Goal: Task Accomplishment & Management: Manage account settings

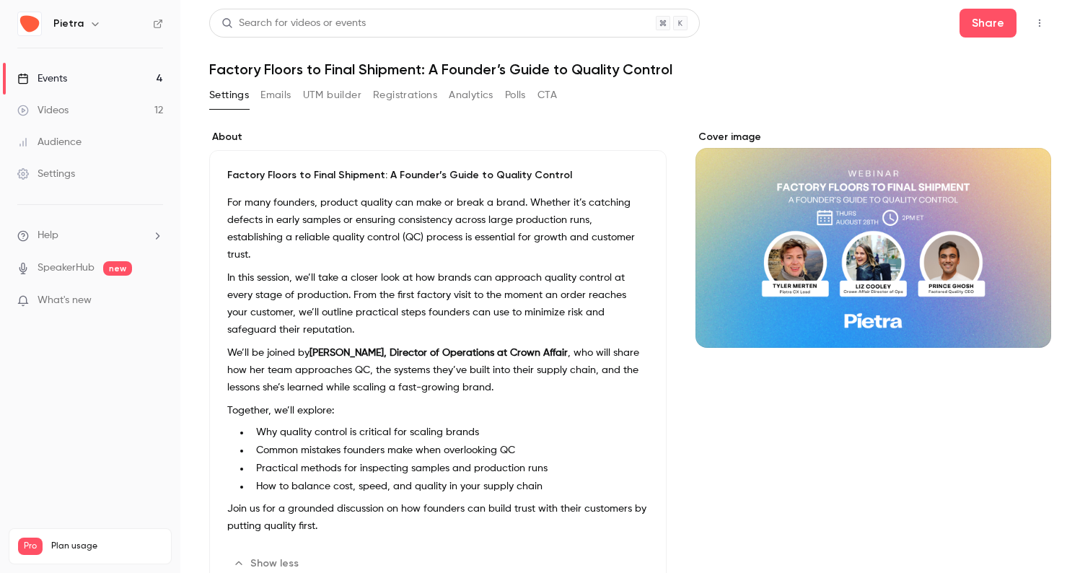
click at [54, 74] on div "Events" at bounding box center [42, 78] width 50 height 14
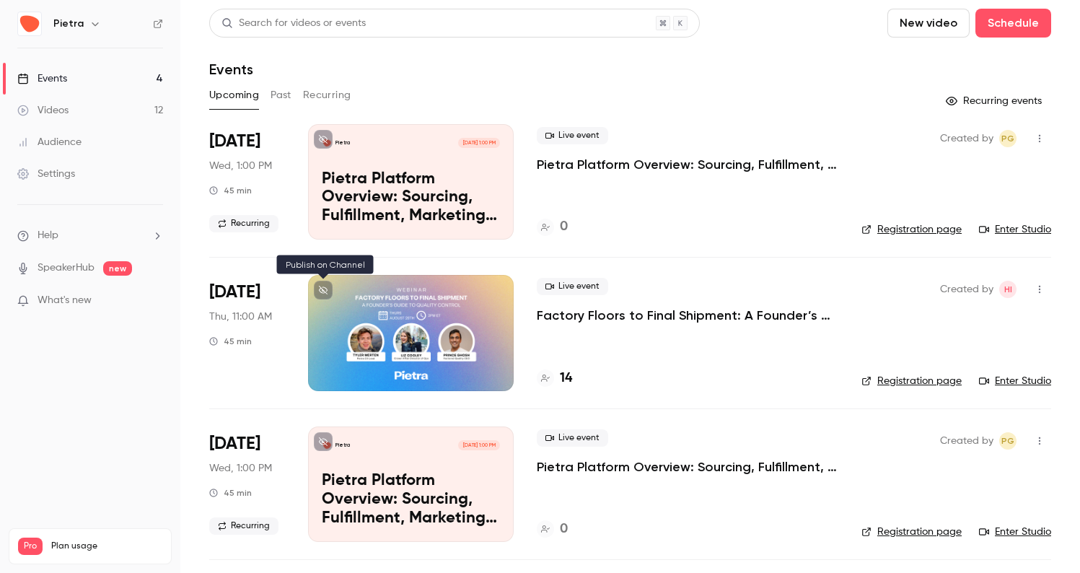
click at [325, 284] on button at bounding box center [323, 290] width 19 height 19
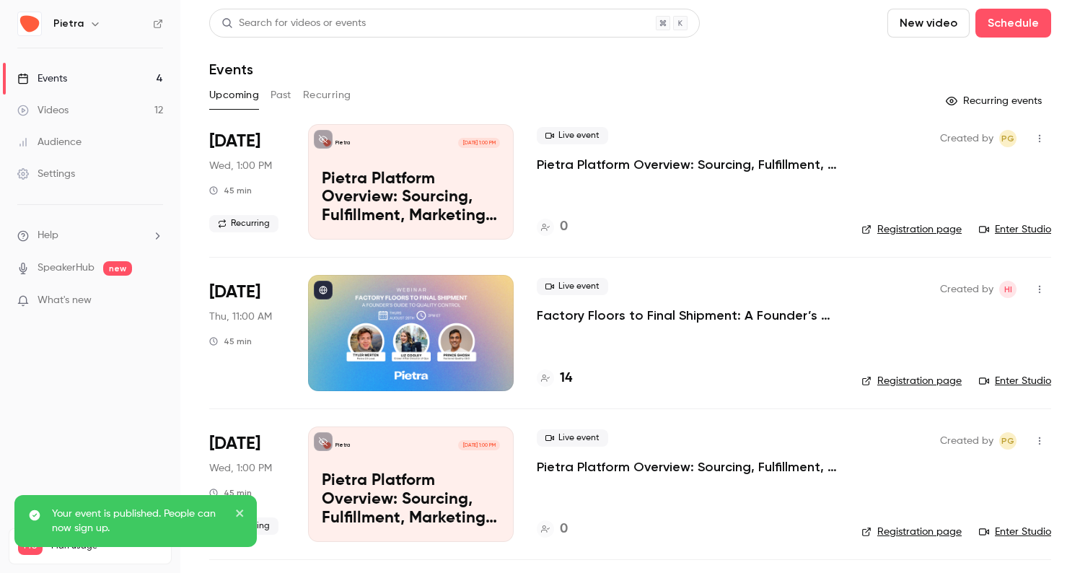
click at [592, 311] on p "Factory Floors to Final Shipment: A Founder’s Guide to Quality Control" at bounding box center [688, 315] width 302 height 17
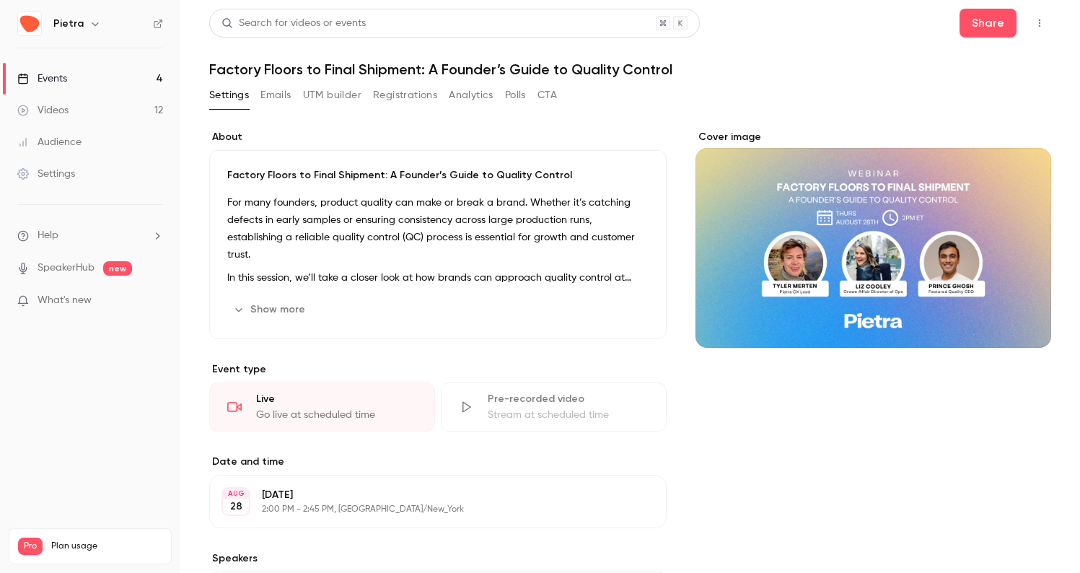
click at [240, 307] on icon "button" at bounding box center [239, 310] width 12 height 12
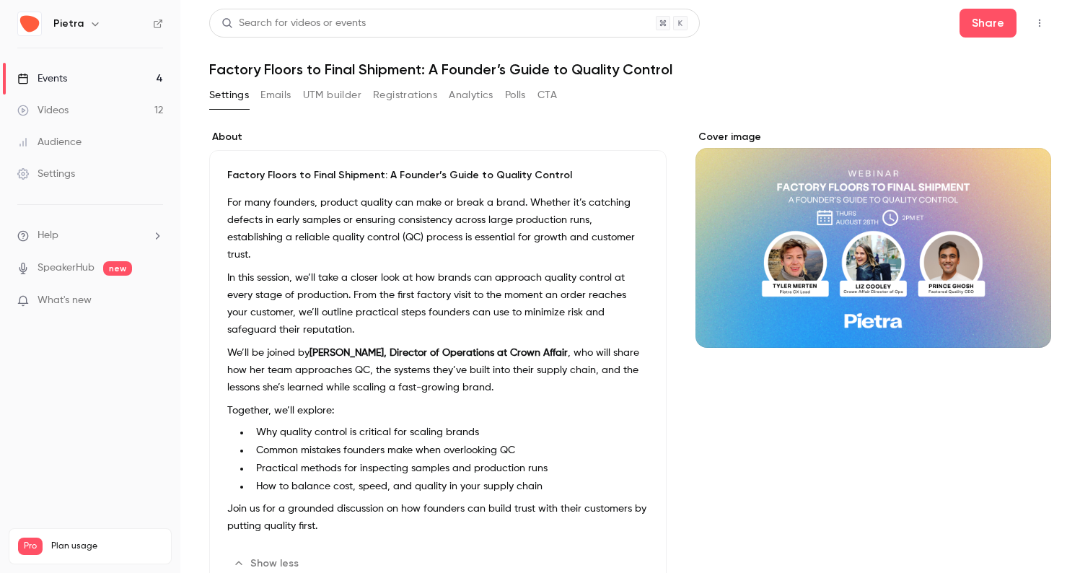
click at [72, 78] on link "Events 4" at bounding box center [90, 79] width 180 height 32
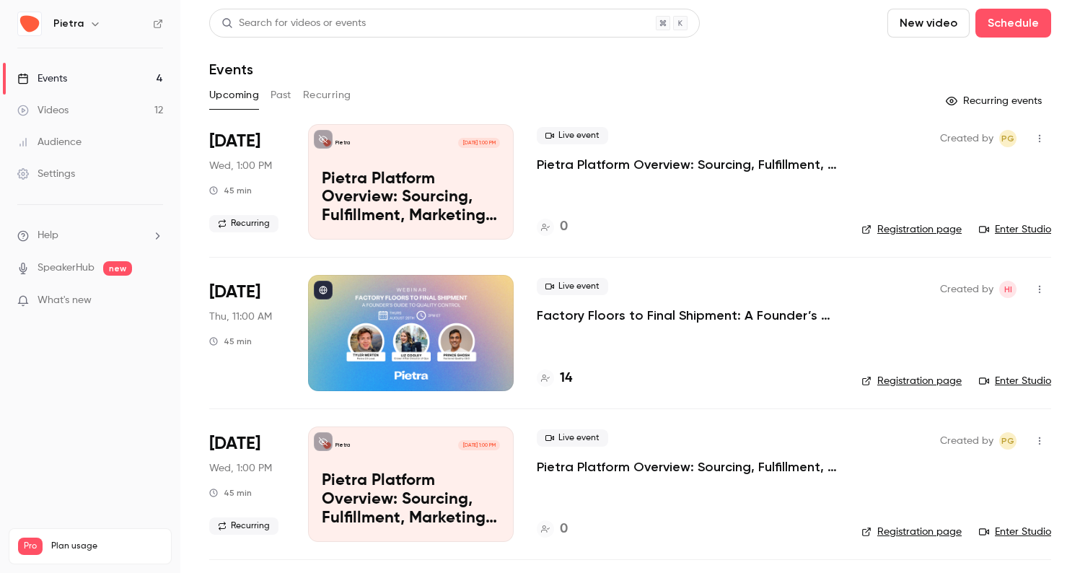
click at [574, 315] on p "Factory Floors to Final Shipment: A Founder’s Guide to Quality Control" at bounding box center [688, 315] width 302 height 17
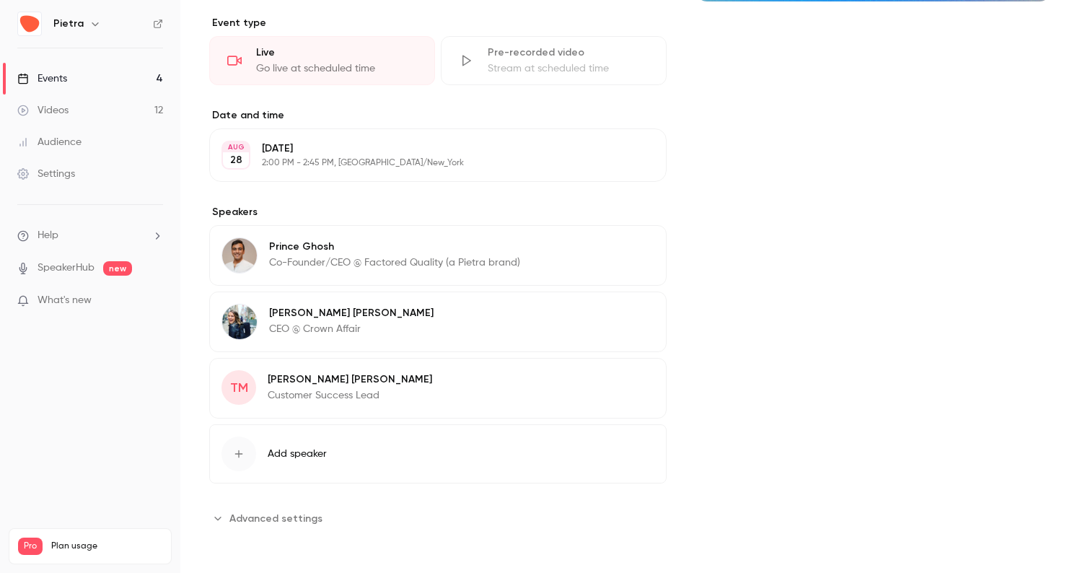
click at [620, 316] on icon "button" at bounding box center [614, 316] width 12 height 12
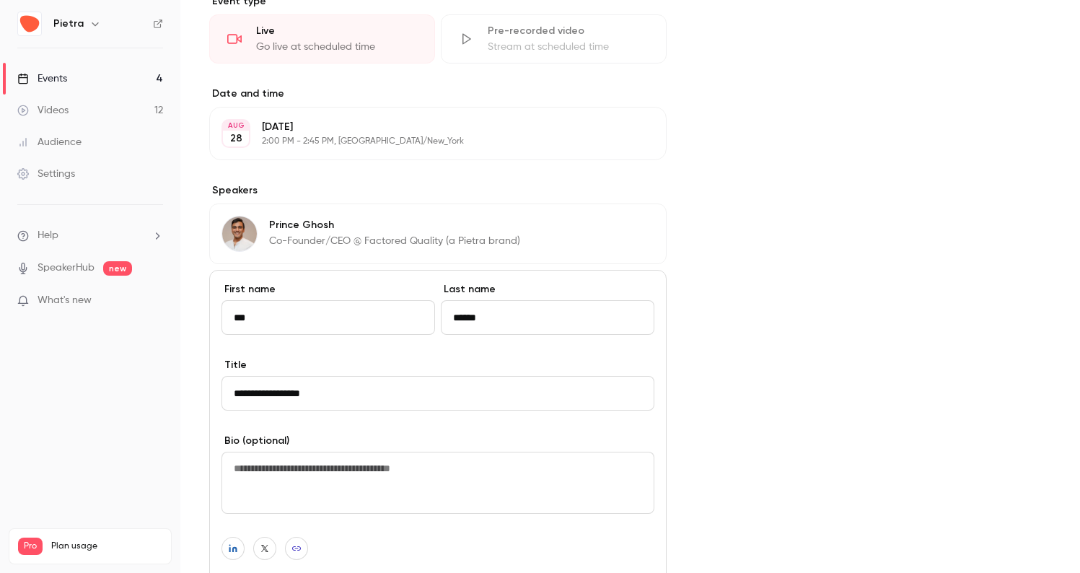
scroll to position [379, 0]
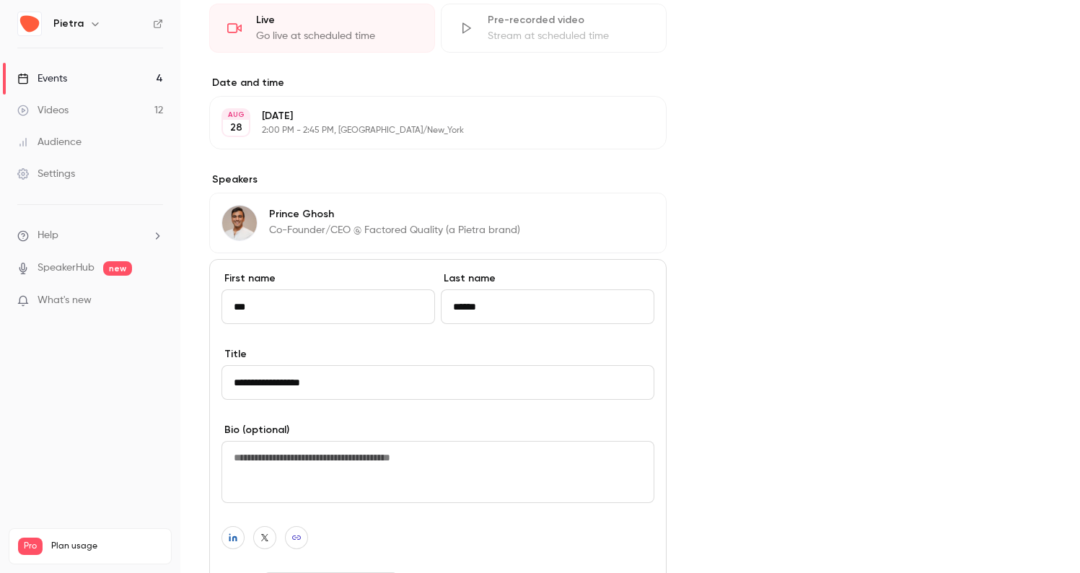
drag, startPoint x: 266, startPoint y: 382, endPoint x: 219, endPoint y: 382, distance: 46.9
click at [219, 382] on div "**********" at bounding box center [438, 468] width 458 height 418
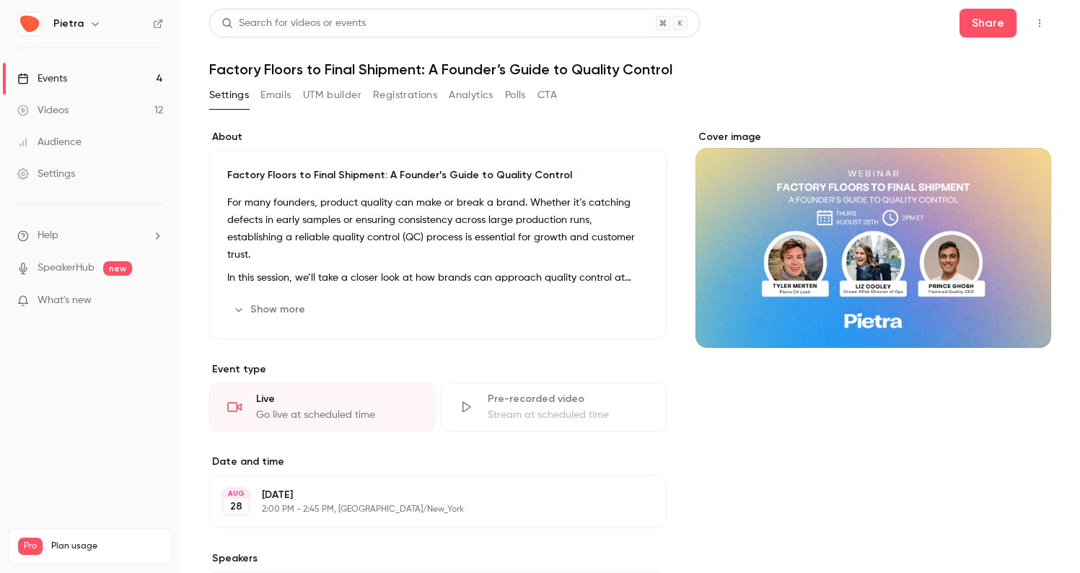
scroll to position [0, 0]
click at [249, 310] on button "Show more" at bounding box center [270, 309] width 87 height 23
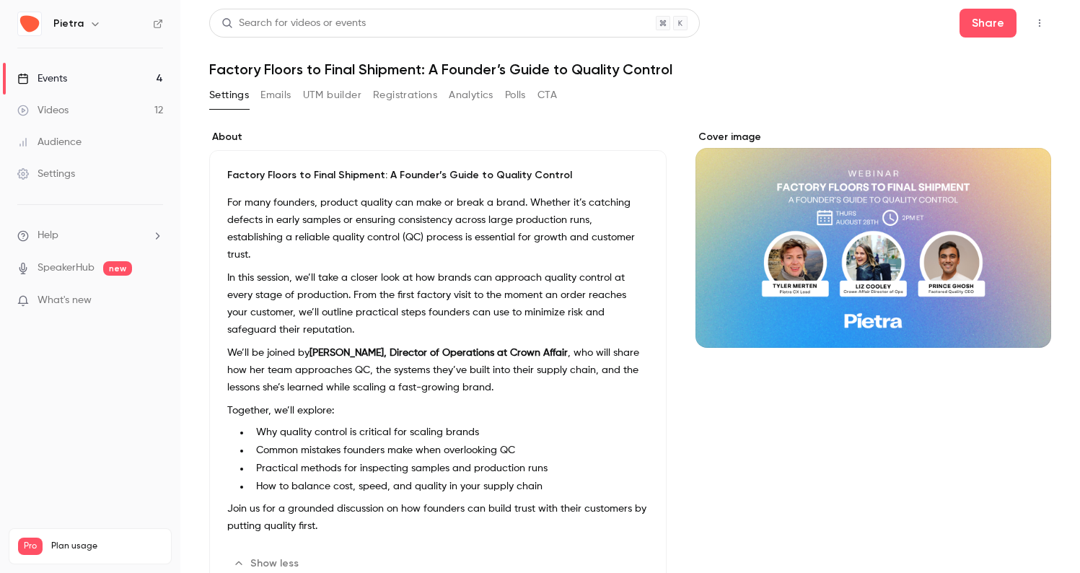
click at [611, 558] on icon "button" at bounding box center [609, 564] width 12 height 12
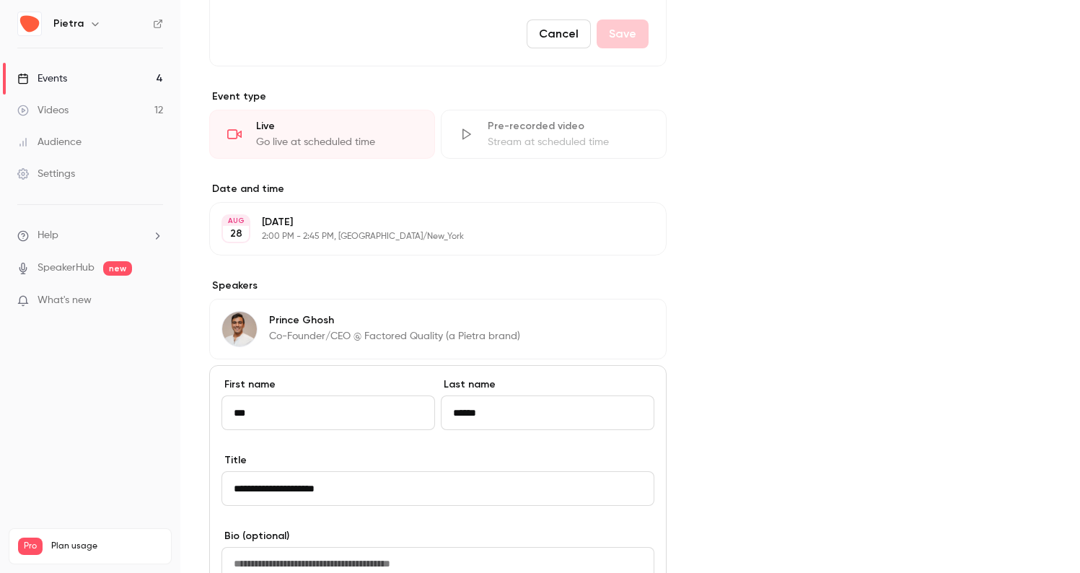
scroll to position [658, 0]
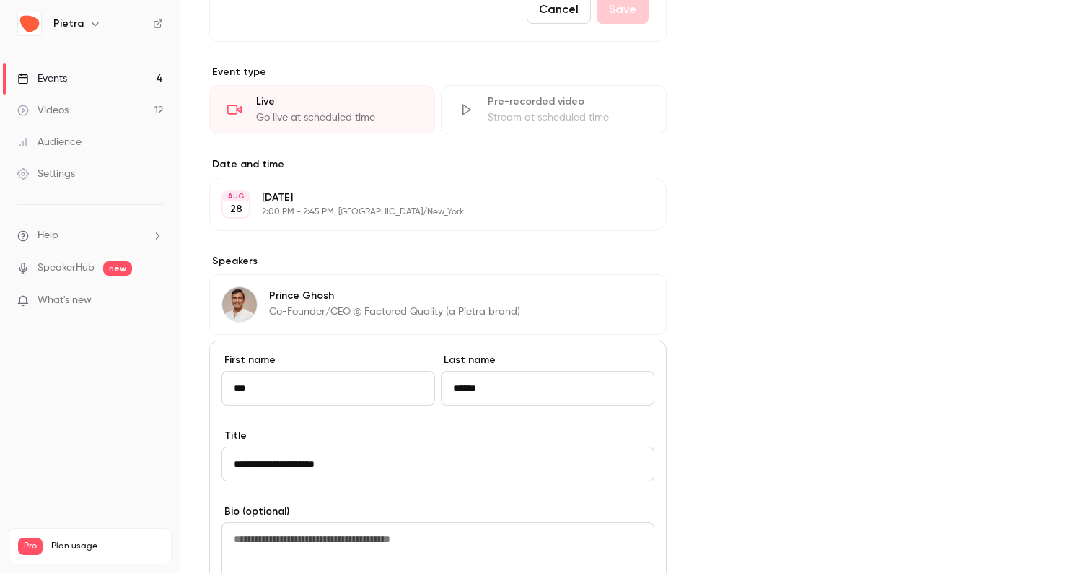
click at [269, 464] on input "**********" at bounding box center [438, 464] width 433 height 35
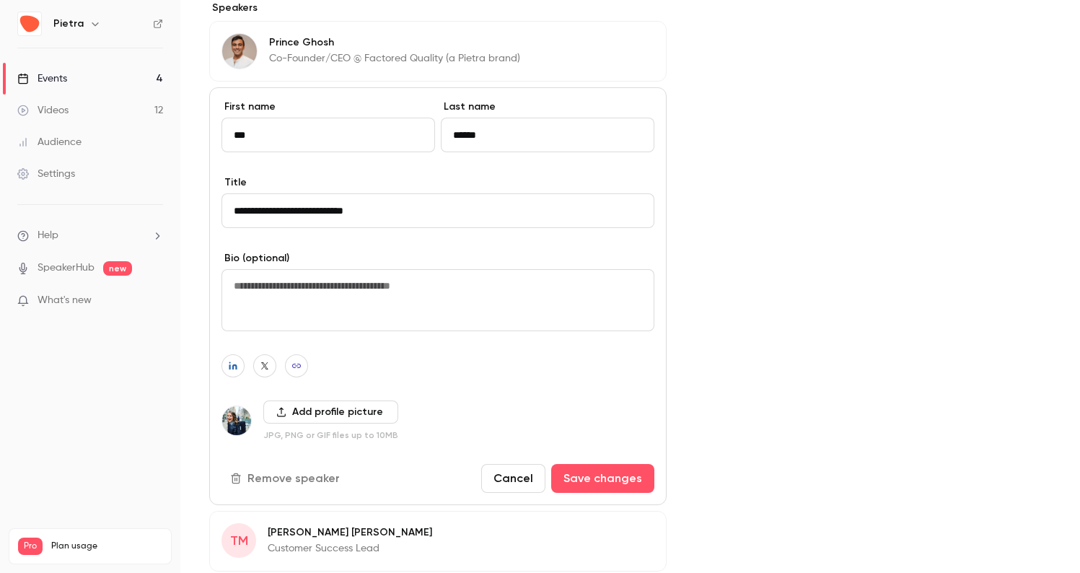
scroll to position [921, 0]
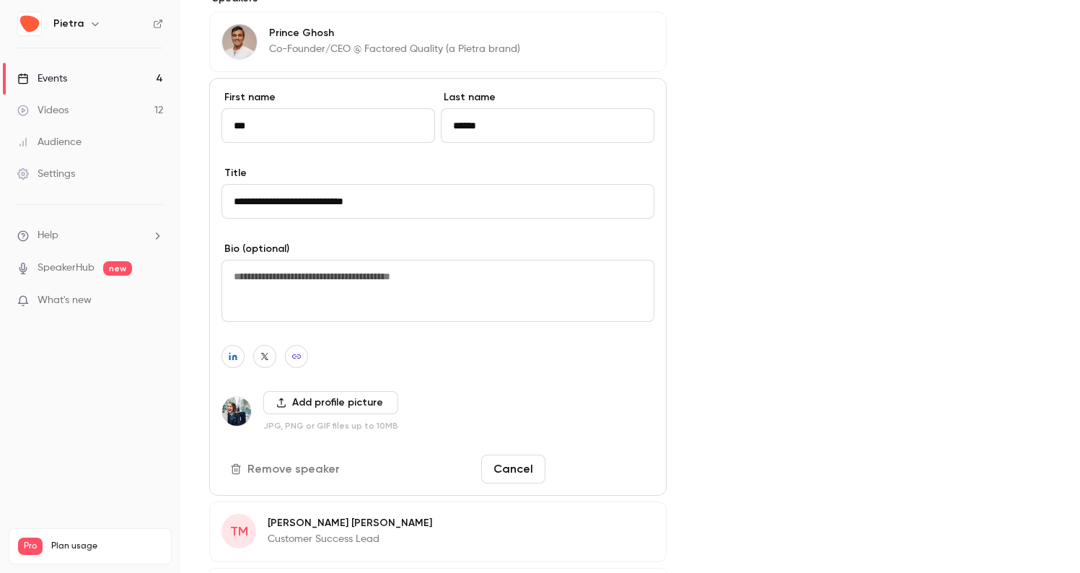
type input "**********"
click at [597, 468] on button "Save changes" at bounding box center [602, 469] width 103 height 29
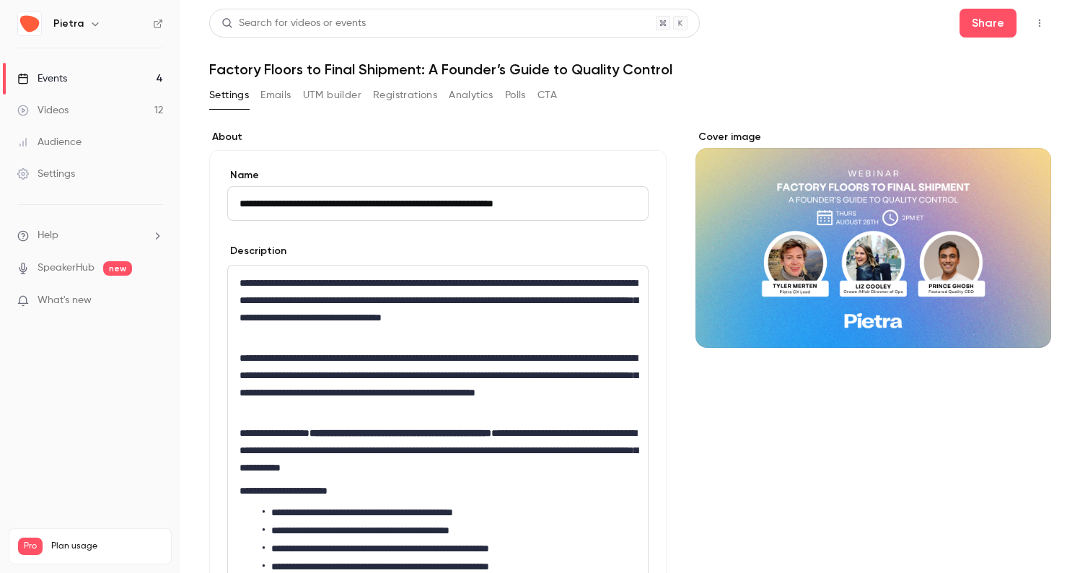
scroll to position [0, 0]
